Goal: Obtain resource: Download file/media

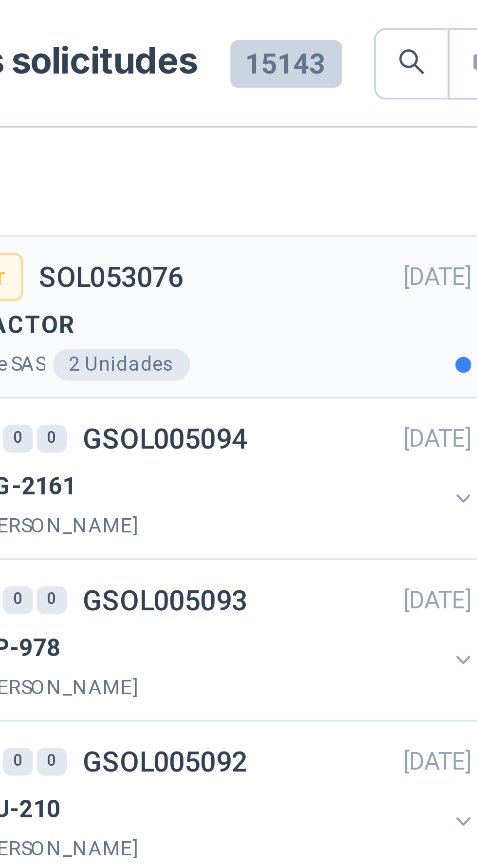
click at [152, 88] on div "Lafayette SAS 2 Unidades" at bounding box center [131, 89] width 134 height 8
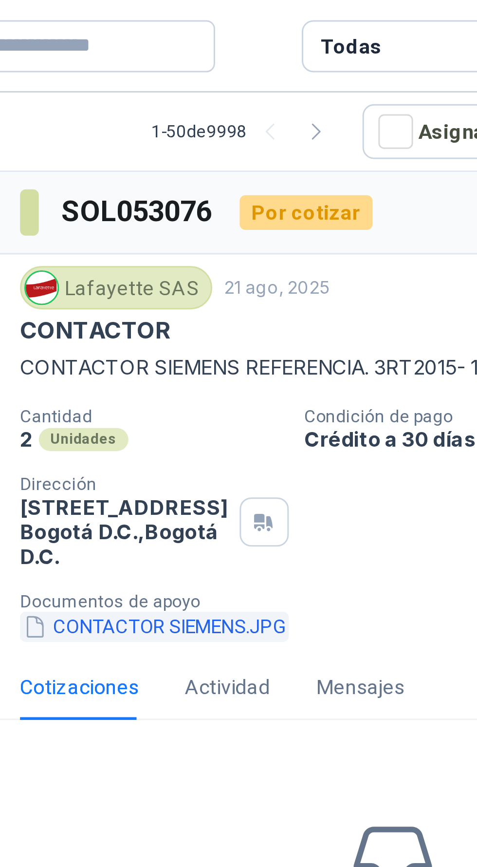
click at [247, 211] on button "CONTACTOR SIEMENS.JPG" at bounding box center [259, 211] width 91 height 10
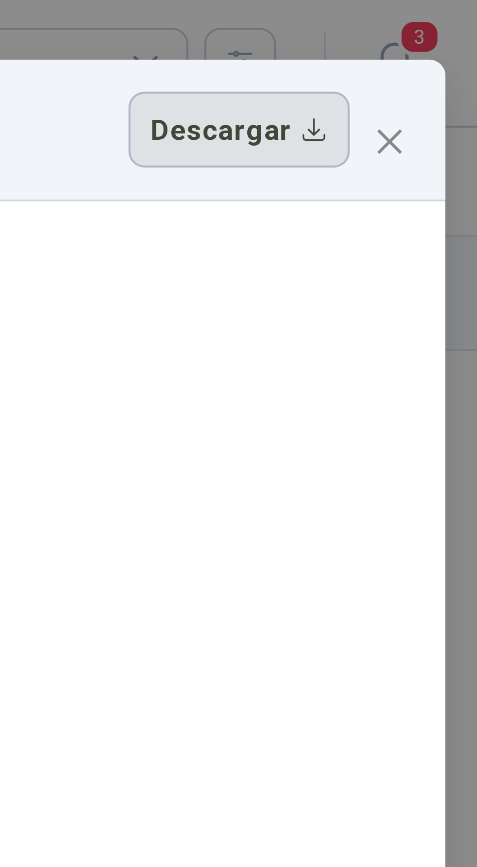
click at [420, 33] on button "Descargar" at bounding box center [419, 31] width 54 height 18
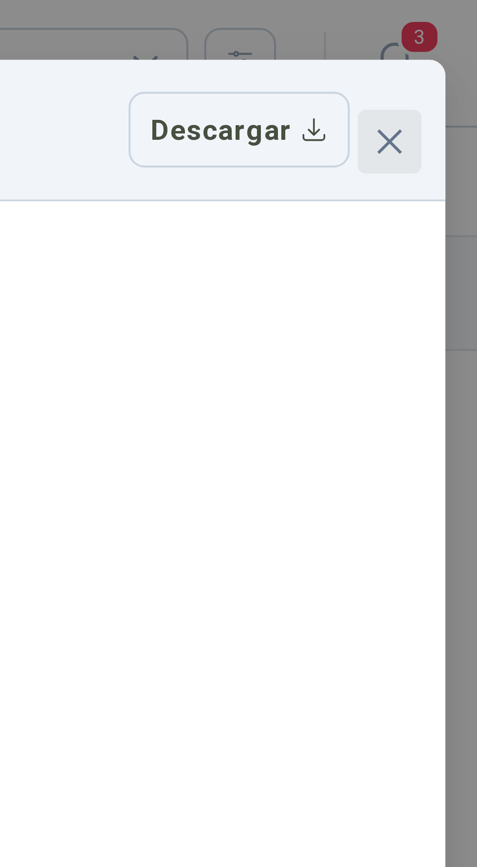
click at [453, 35] on icon "close" at bounding box center [456, 35] width 6 height 6
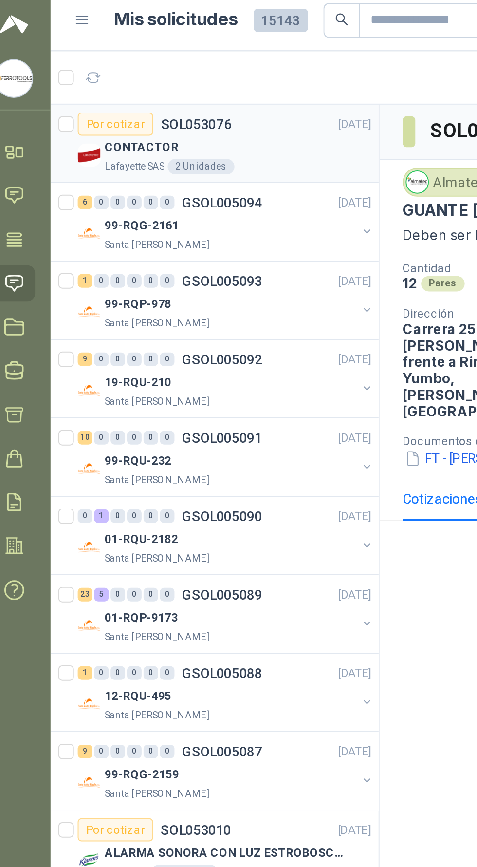
click at [157, 84] on div "CONTACTOR" at bounding box center [131, 80] width 134 height 12
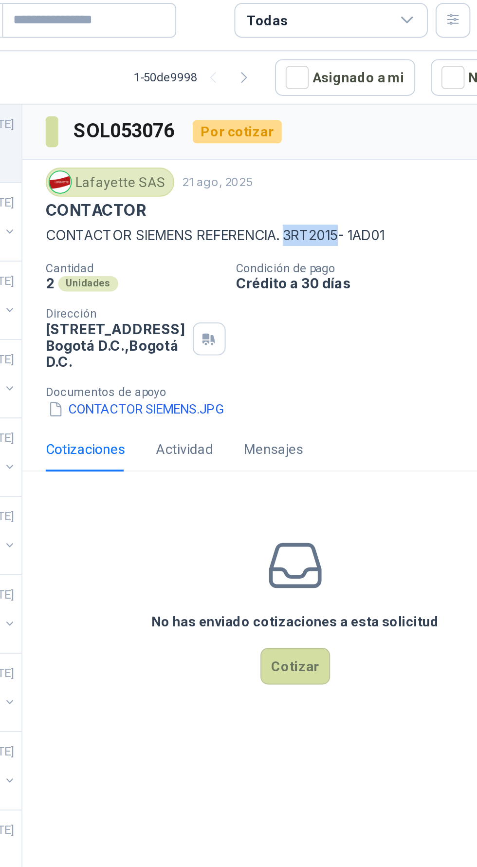
copy p "3RT2015"
